Goal: Navigation & Orientation: Find specific page/section

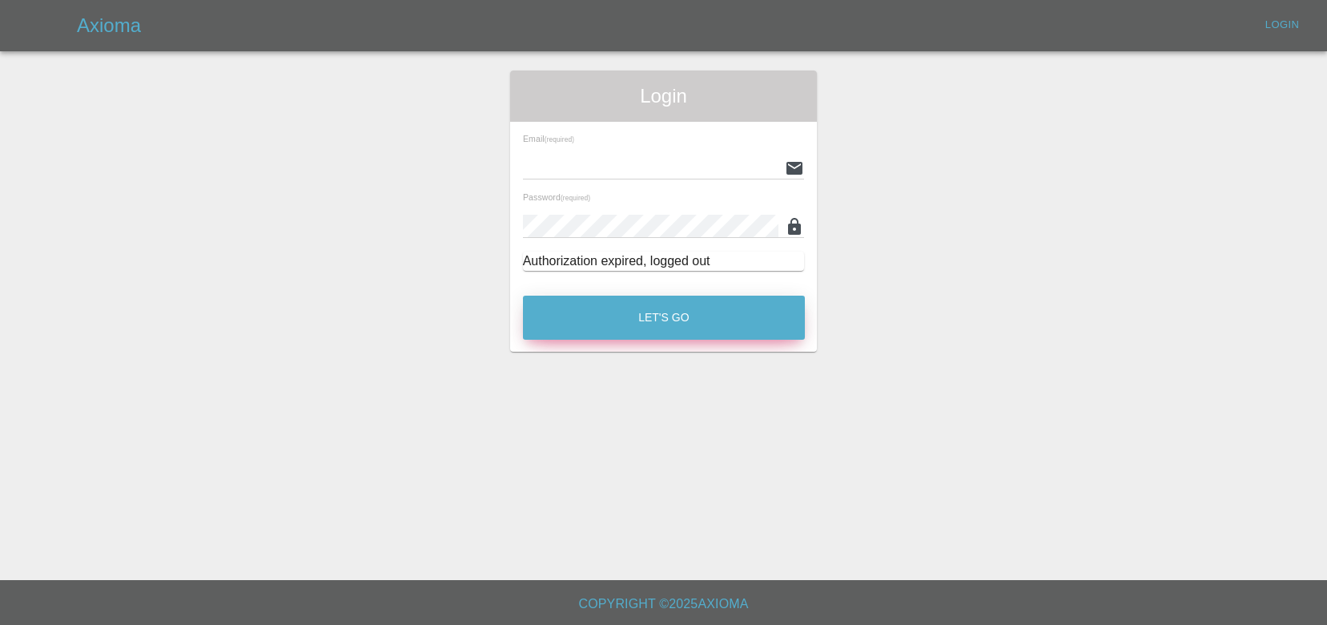
type input "[EMAIL_ADDRESS][DOMAIN_NAME]"
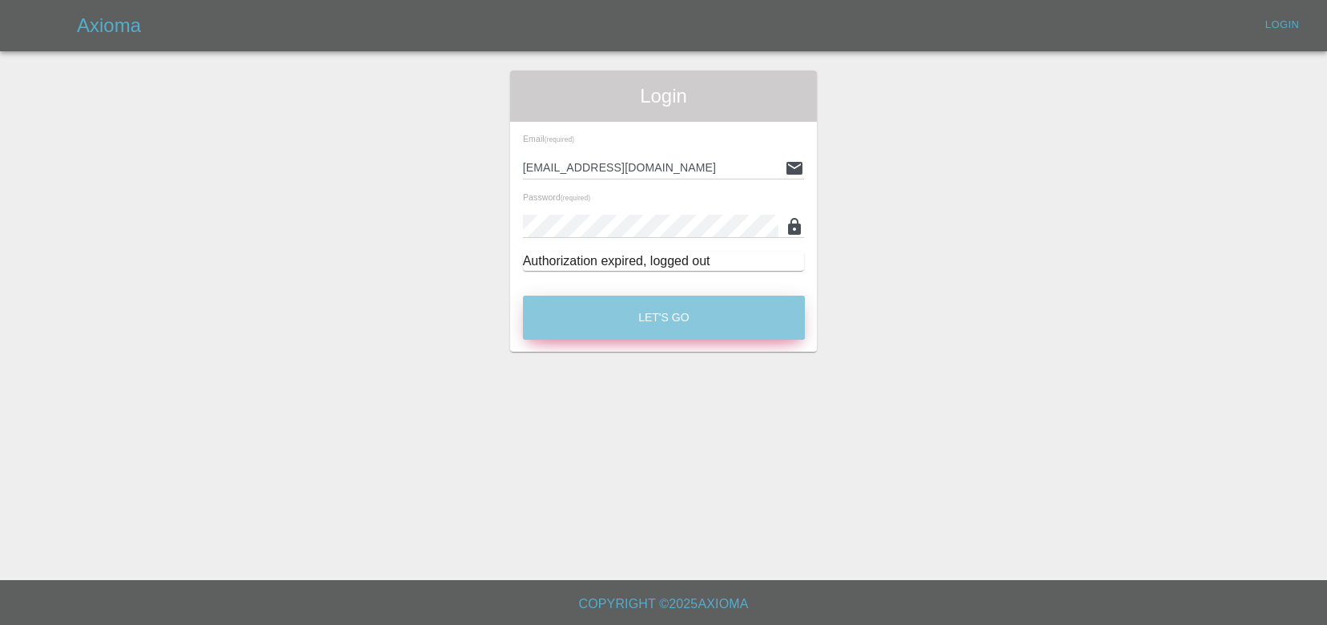
click at [707, 320] on button "Let's Go" at bounding box center [664, 317] width 282 height 44
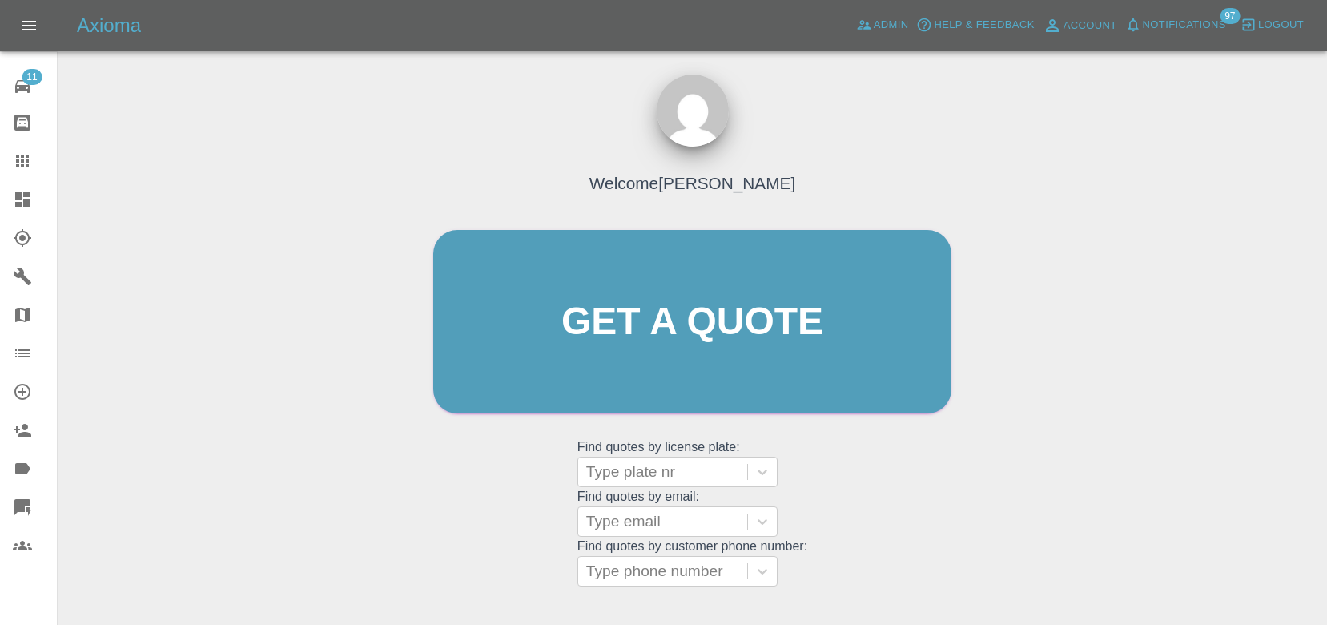
click at [1158, 17] on span "Notifications" at bounding box center [1184, 25] width 83 height 18
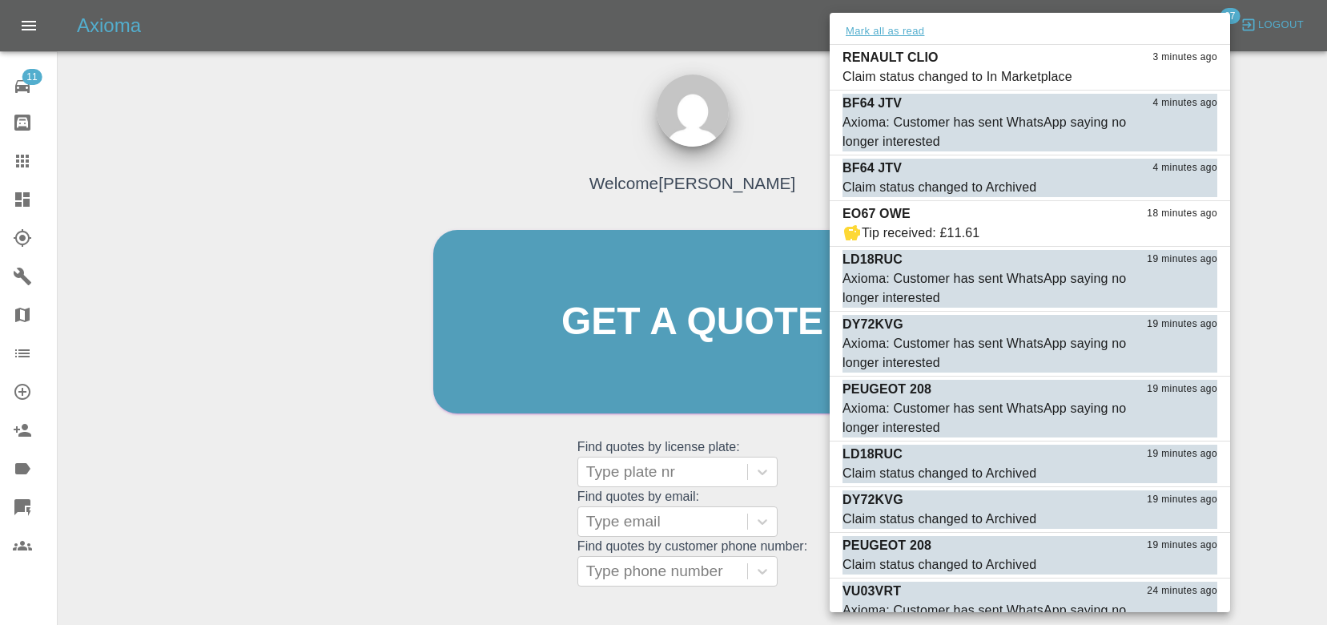
click at [911, 30] on button "Mark all as read" at bounding box center [884, 31] width 85 height 18
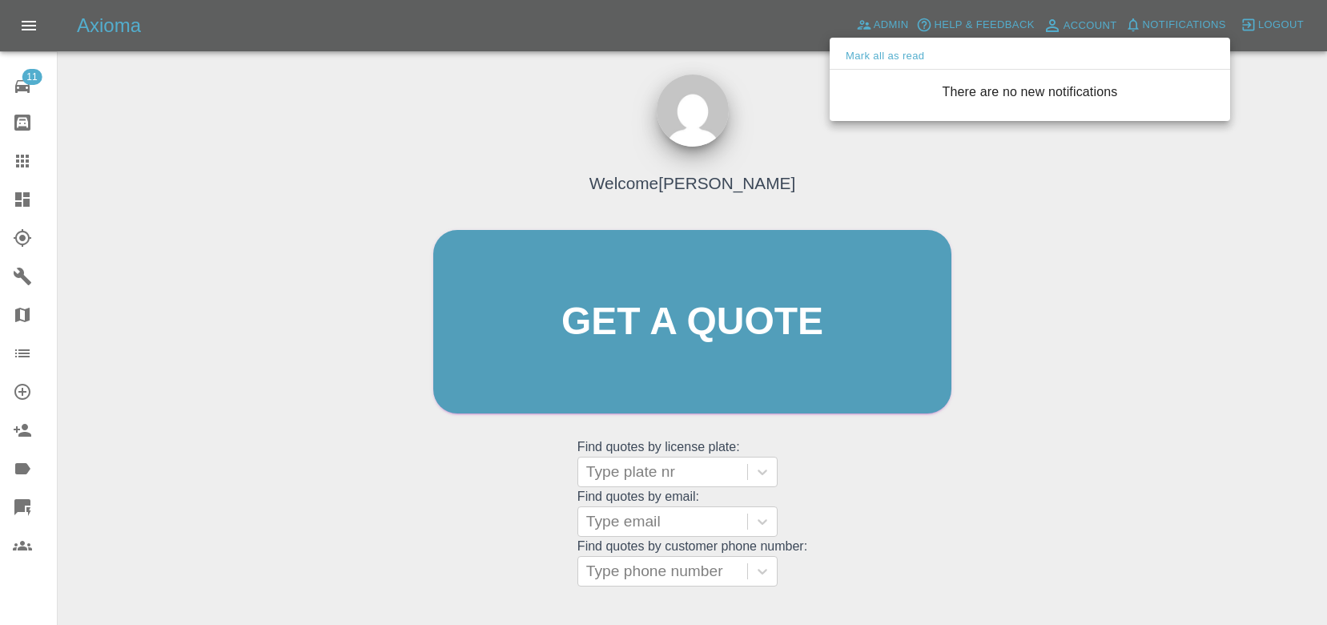
click at [819, 87] on div at bounding box center [663, 312] width 1327 height 625
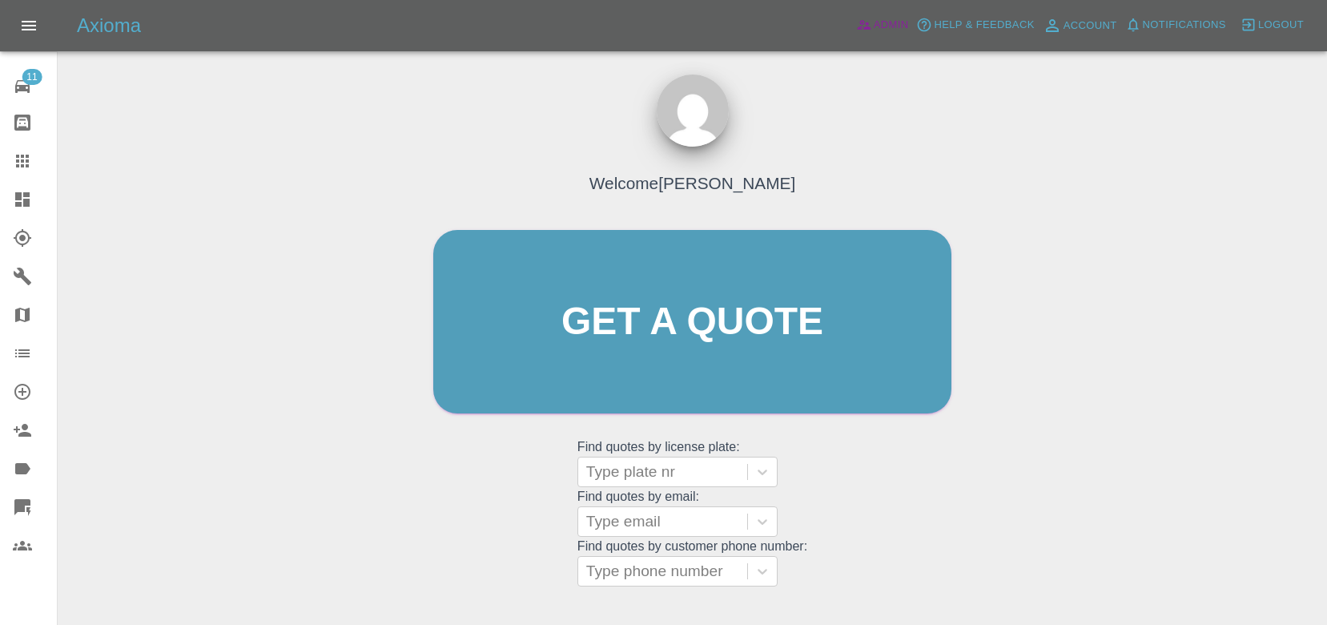
click at [861, 31] on icon at bounding box center [864, 25] width 16 height 16
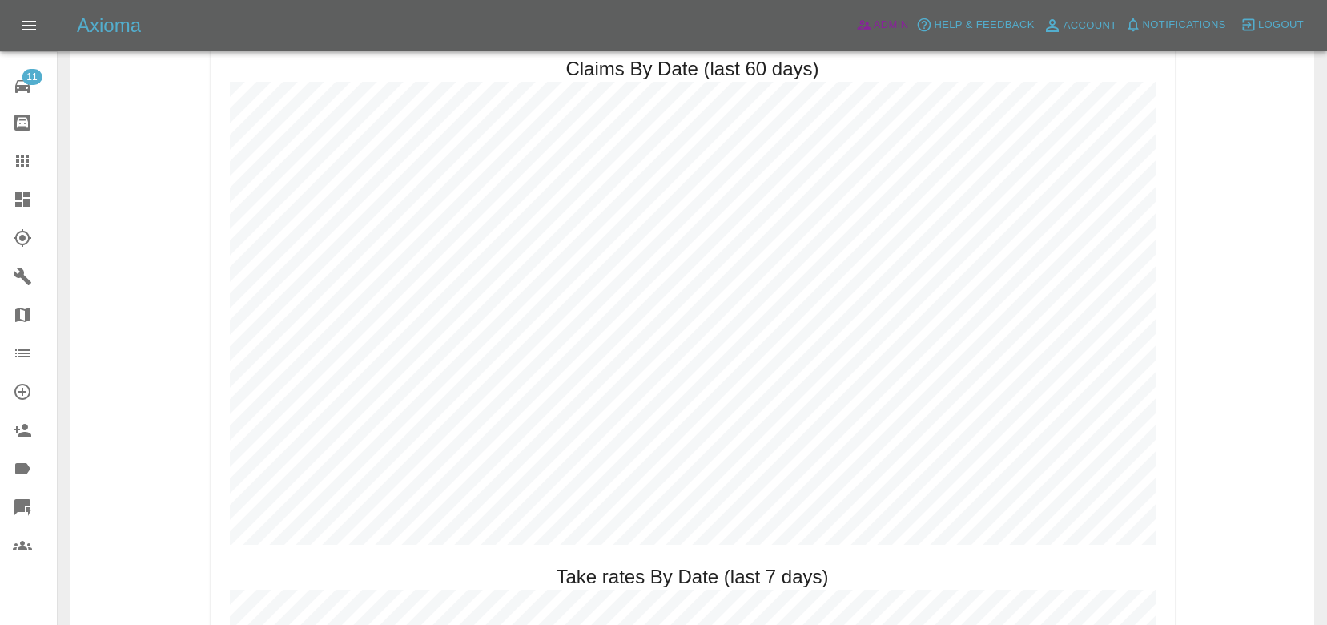
scroll to position [1785, 0]
